Goal: Task Accomplishment & Management: Complete application form

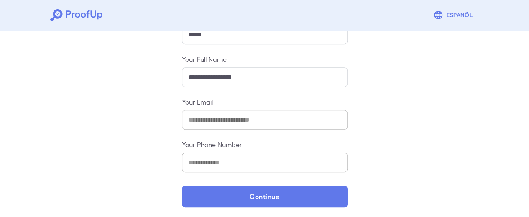
scroll to position [162, 0]
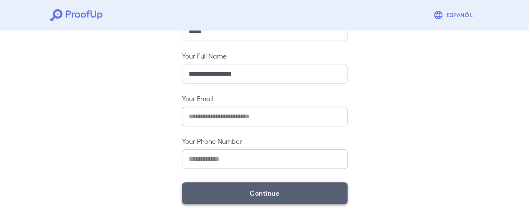
click at [277, 190] on button "Continue" at bounding box center [265, 193] width 166 height 22
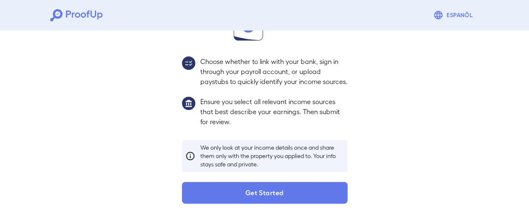
scroll to position [150, 0]
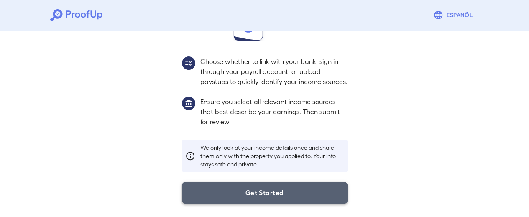
click at [259, 189] on button "Get Started" at bounding box center [265, 193] width 166 height 22
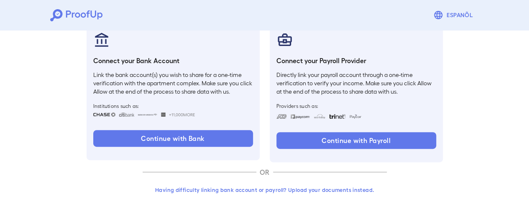
scroll to position [102, 0]
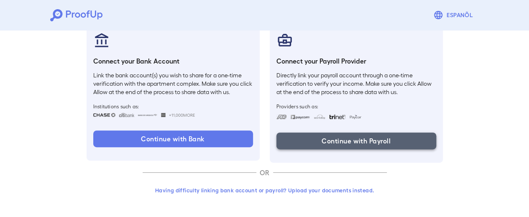
click at [352, 140] on button "Continue with Payroll" at bounding box center [357, 141] width 160 height 17
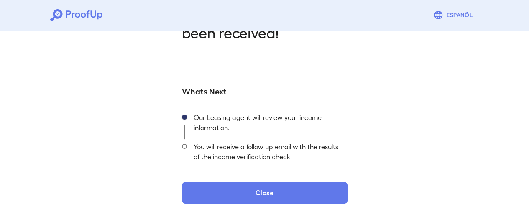
scroll to position [103, 0]
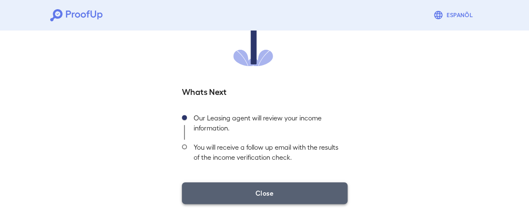
click at [257, 193] on button "Close" at bounding box center [265, 193] width 166 height 22
